Goal: Transaction & Acquisition: Complete application form

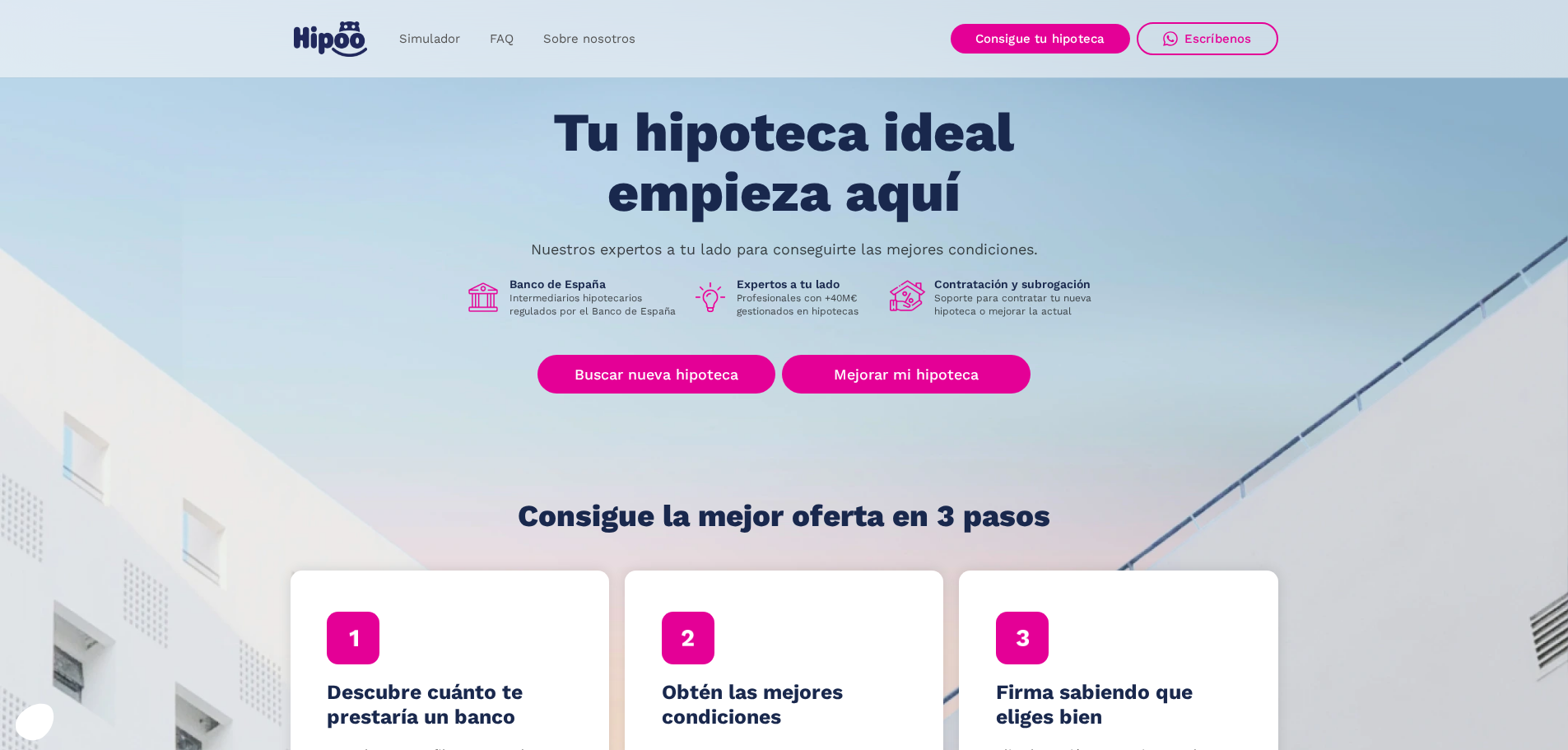
scroll to position [82, 0]
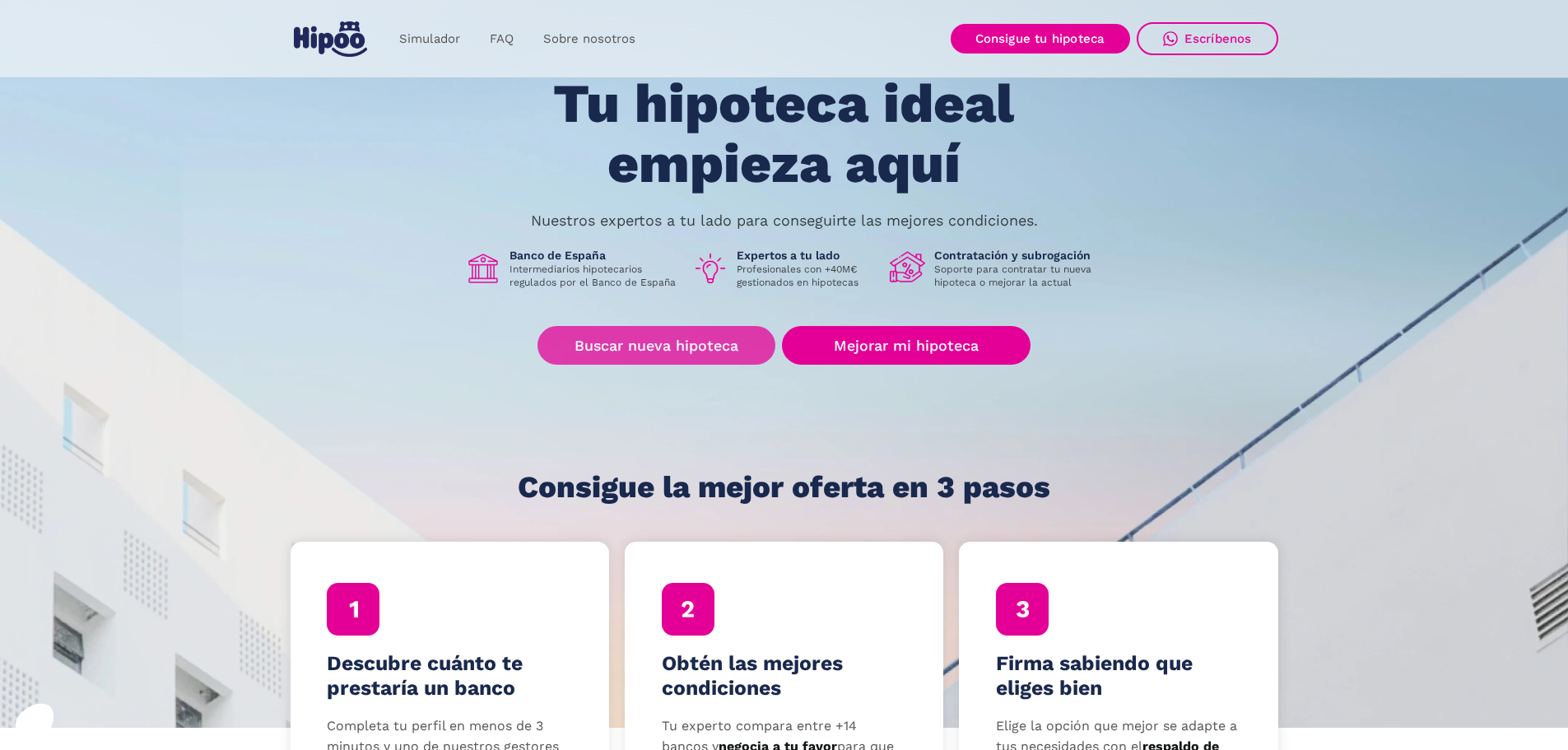
click at [673, 352] on link "Buscar nueva hipoteca" at bounding box center [656, 345] width 238 height 39
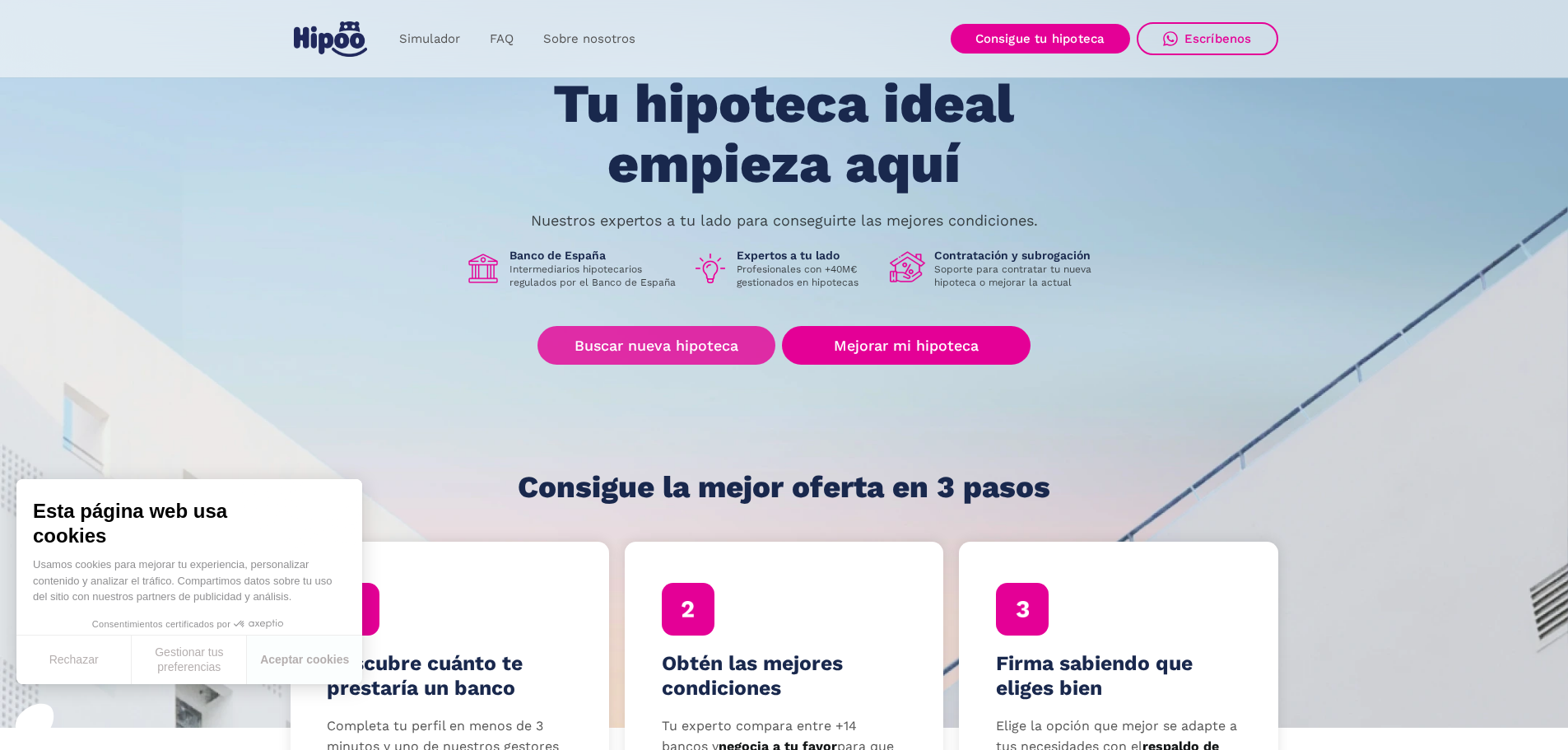
click at [701, 349] on link "Buscar nueva hipoteca" at bounding box center [656, 345] width 238 height 39
click at [666, 344] on link "Buscar nueva hipoteca" at bounding box center [656, 345] width 238 height 39
